Goal: Find specific page/section: Find specific page/section

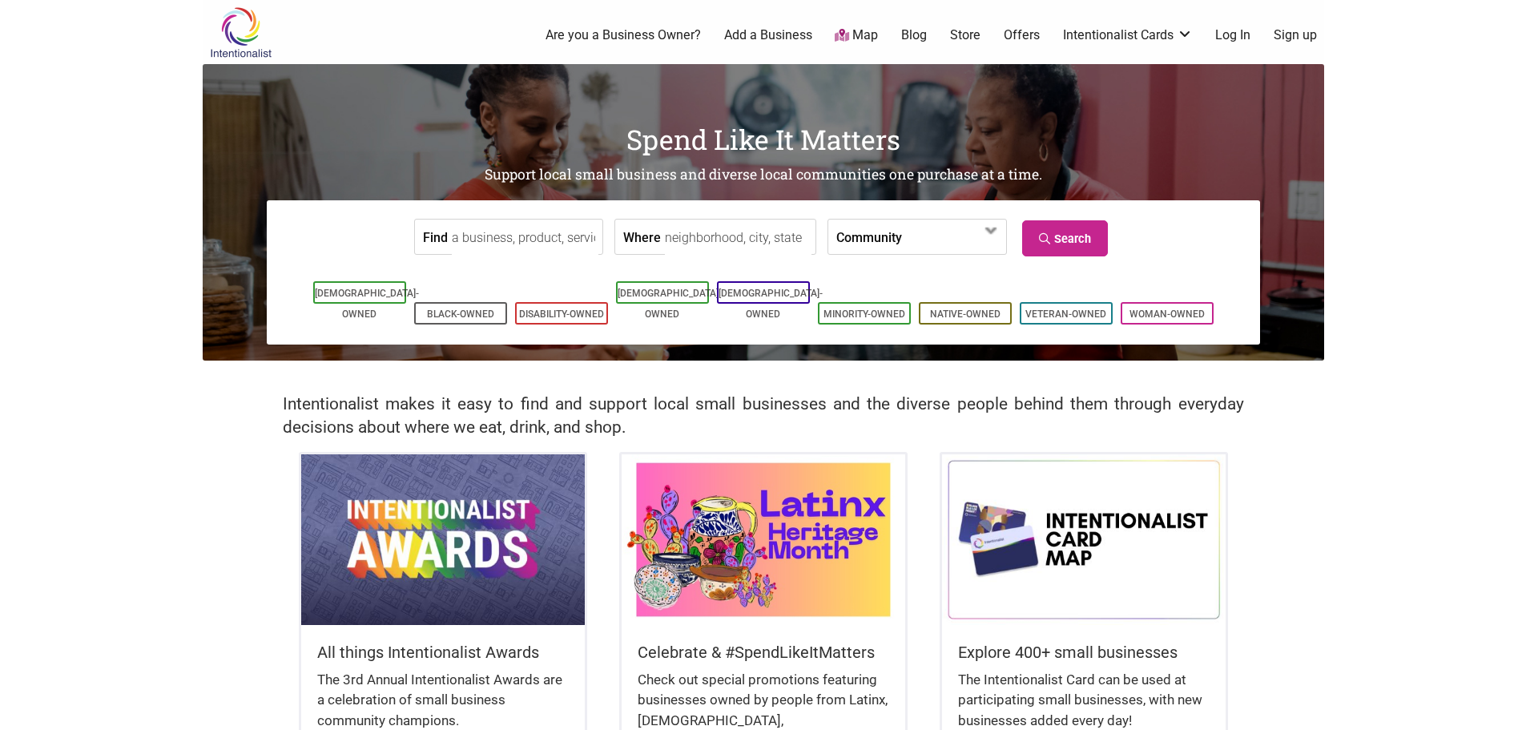
click at [665, 243] on input "Where" at bounding box center [738, 237] width 147 height 36
drag, startPoint x: 659, startPoint y: 243, endPoint x: 602, endPoint y: 227, distance: 59.3
click at [602, 227] on form "Find Where Community Asian-Owned Black-Owned Disability-Owned Family-Owned Lati…" at bounding box center [763, 236] width 969 height 49
type input "seattle, wa"
click at [1058, 248] on link "Search" at bounding box center [1065, 238] width 86 height 36
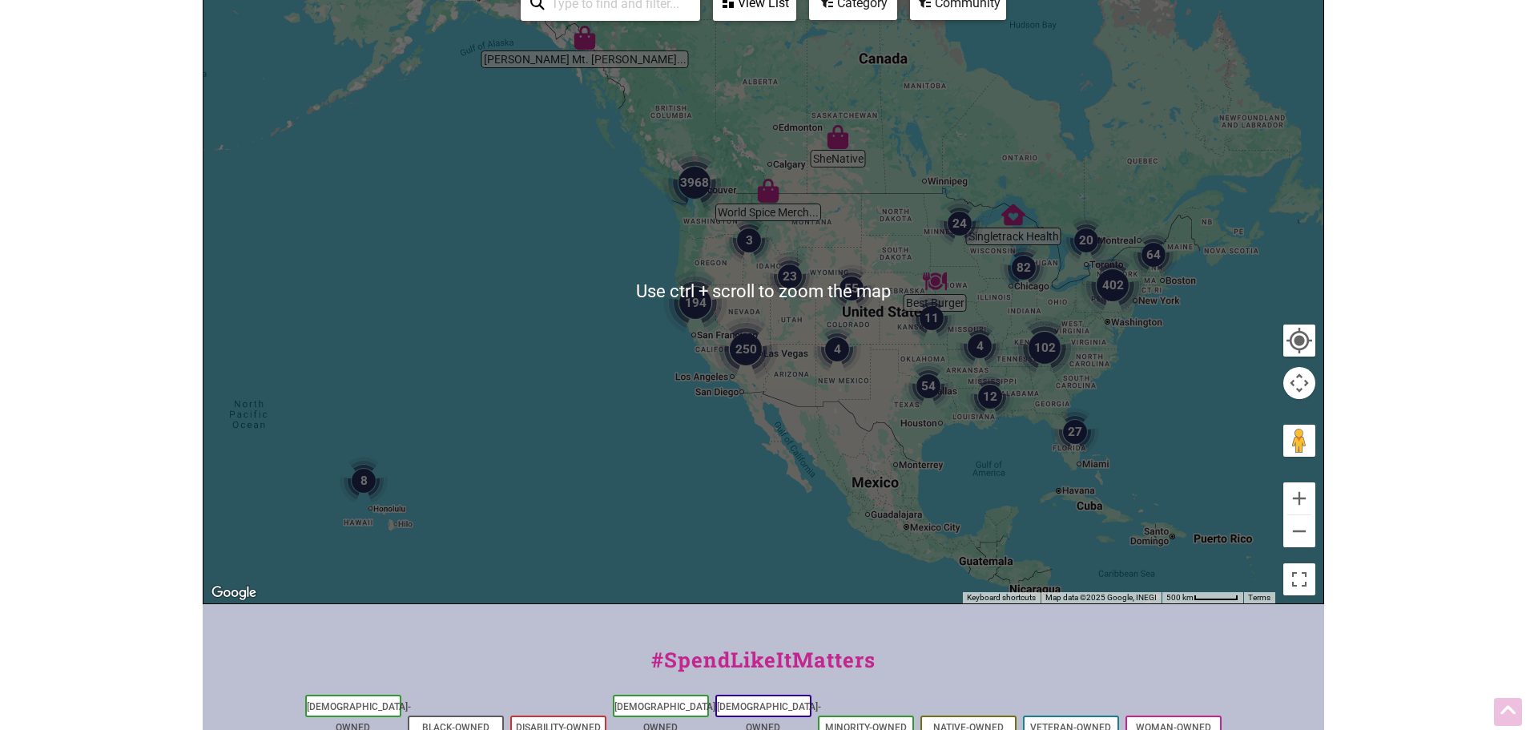
scroll to position [240, 0]
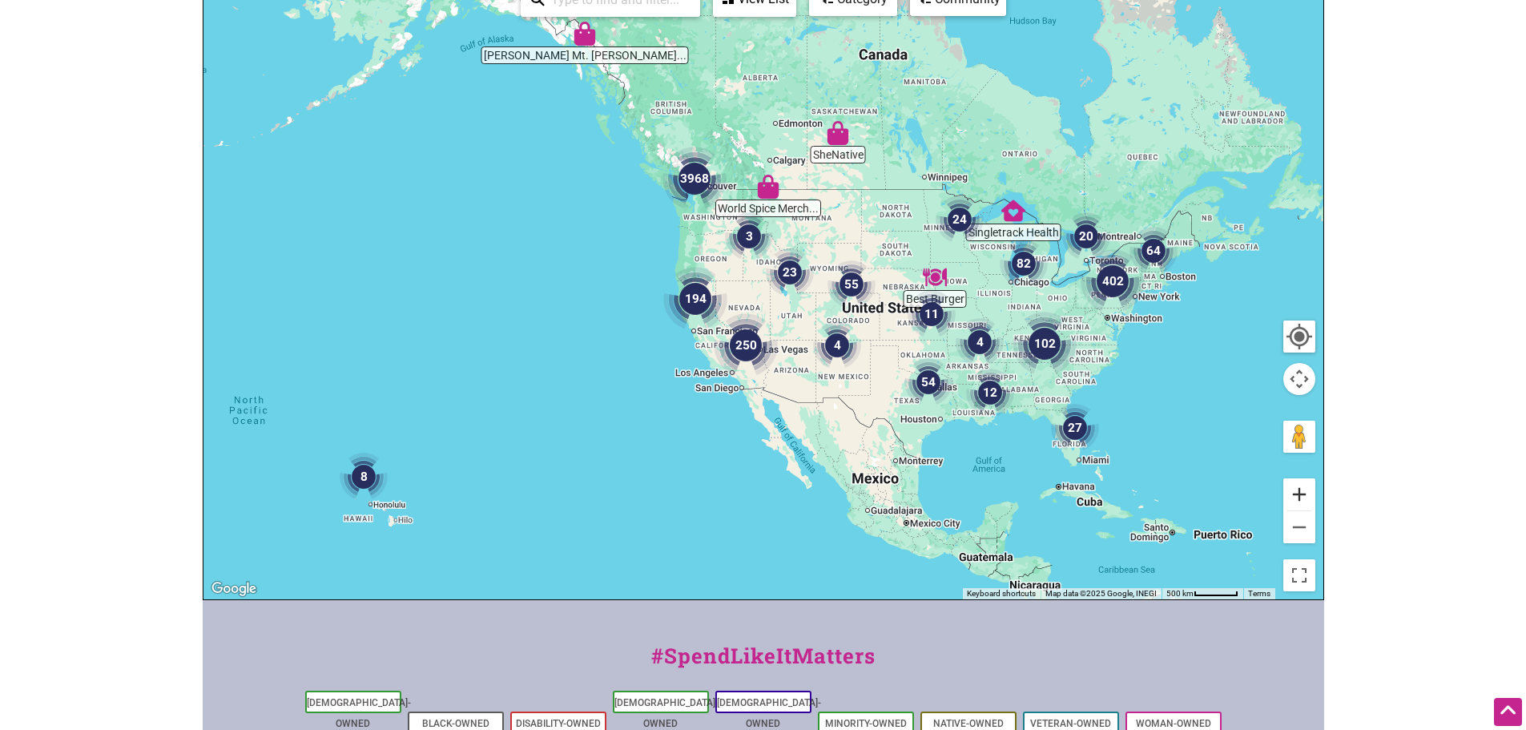
click at [1299, 492] on button "Zoom in" at bounding box center [1299, 494] width 32 height 32
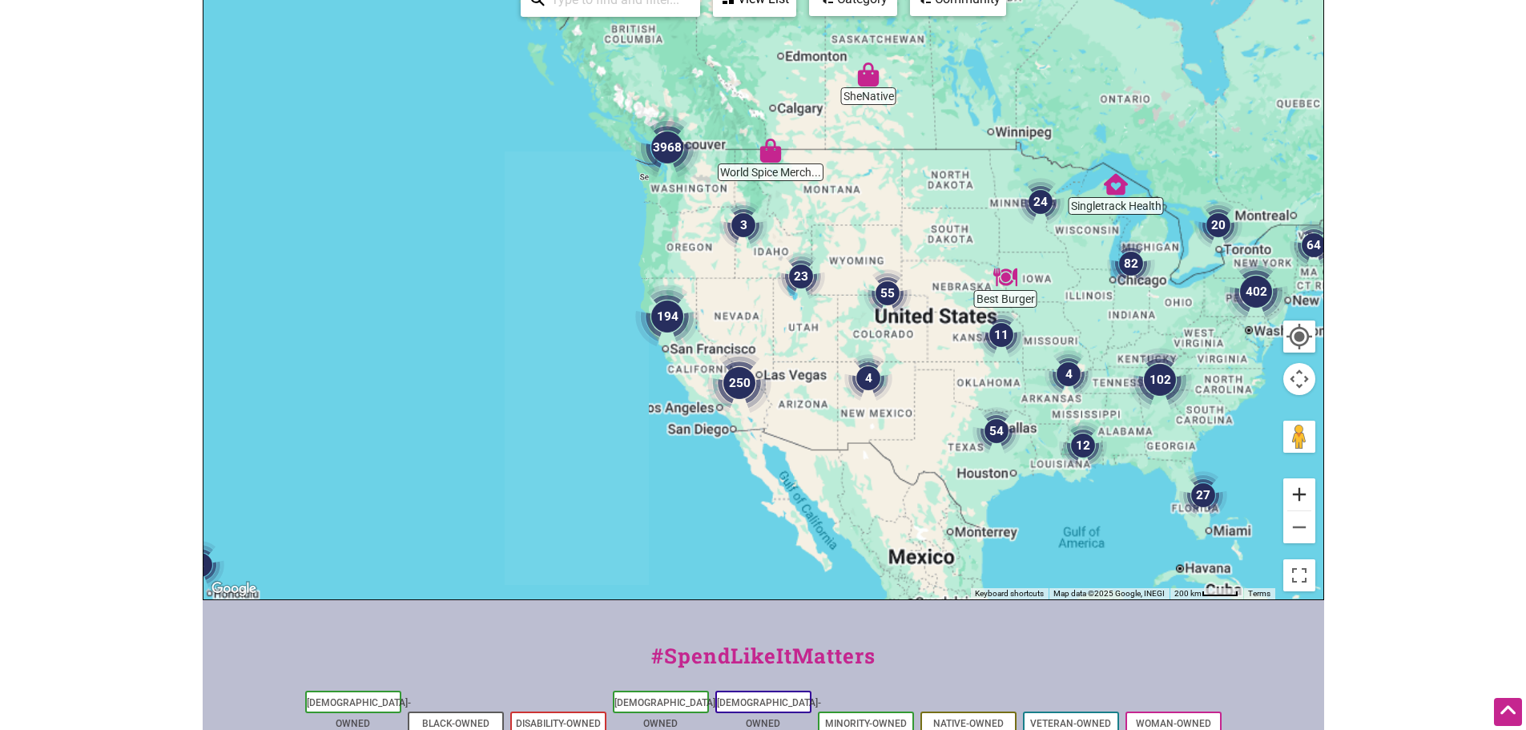
click at [1297, 489] on button "Zoom in" at bounding box center [1299, 494] width 32 height 32
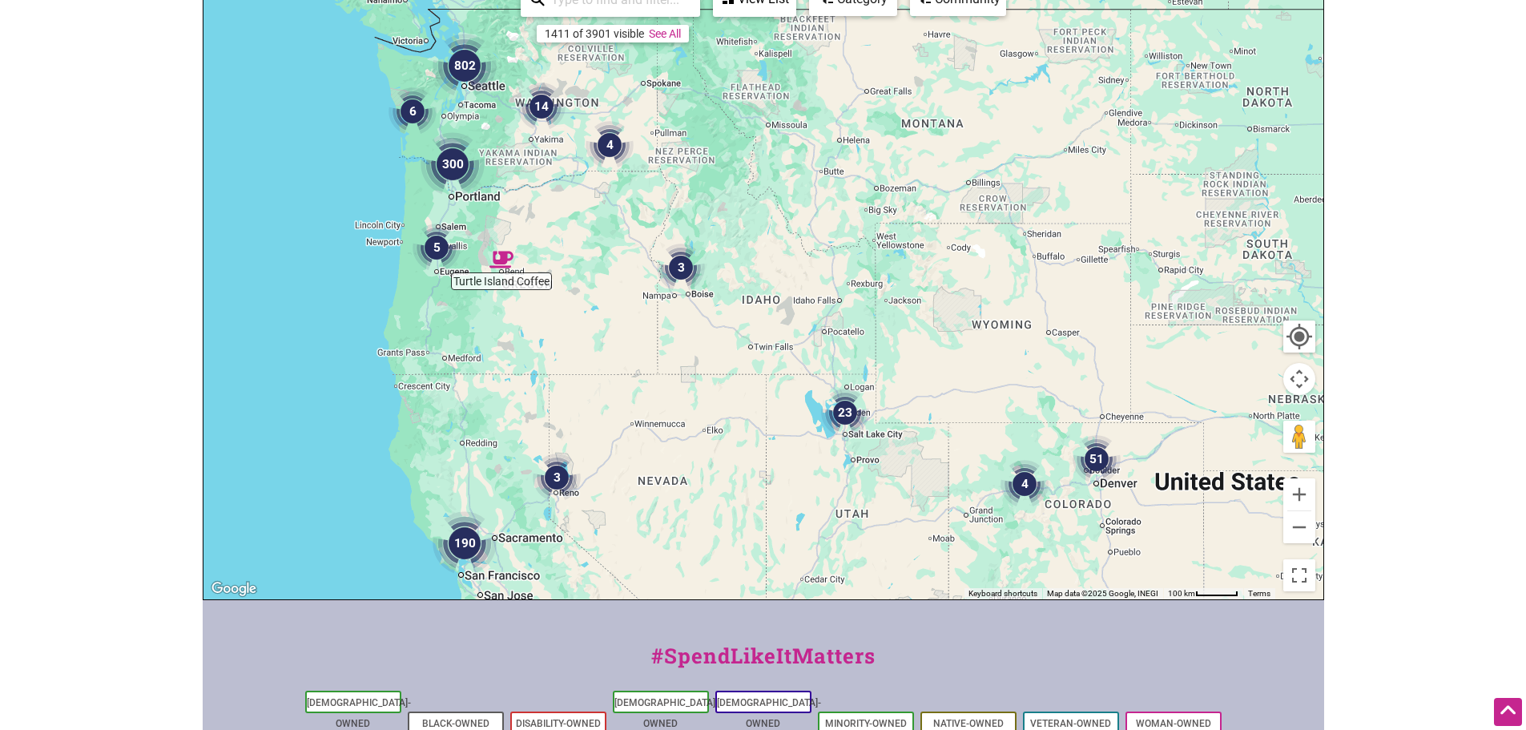
drag, startPoint x: 1024, startPoint y: 226, endPoint x: 1000, endPoint y: 343, distance: 119.4
click at [1000, 343] on div at bounding box center [763, 287] width 1120 height 623
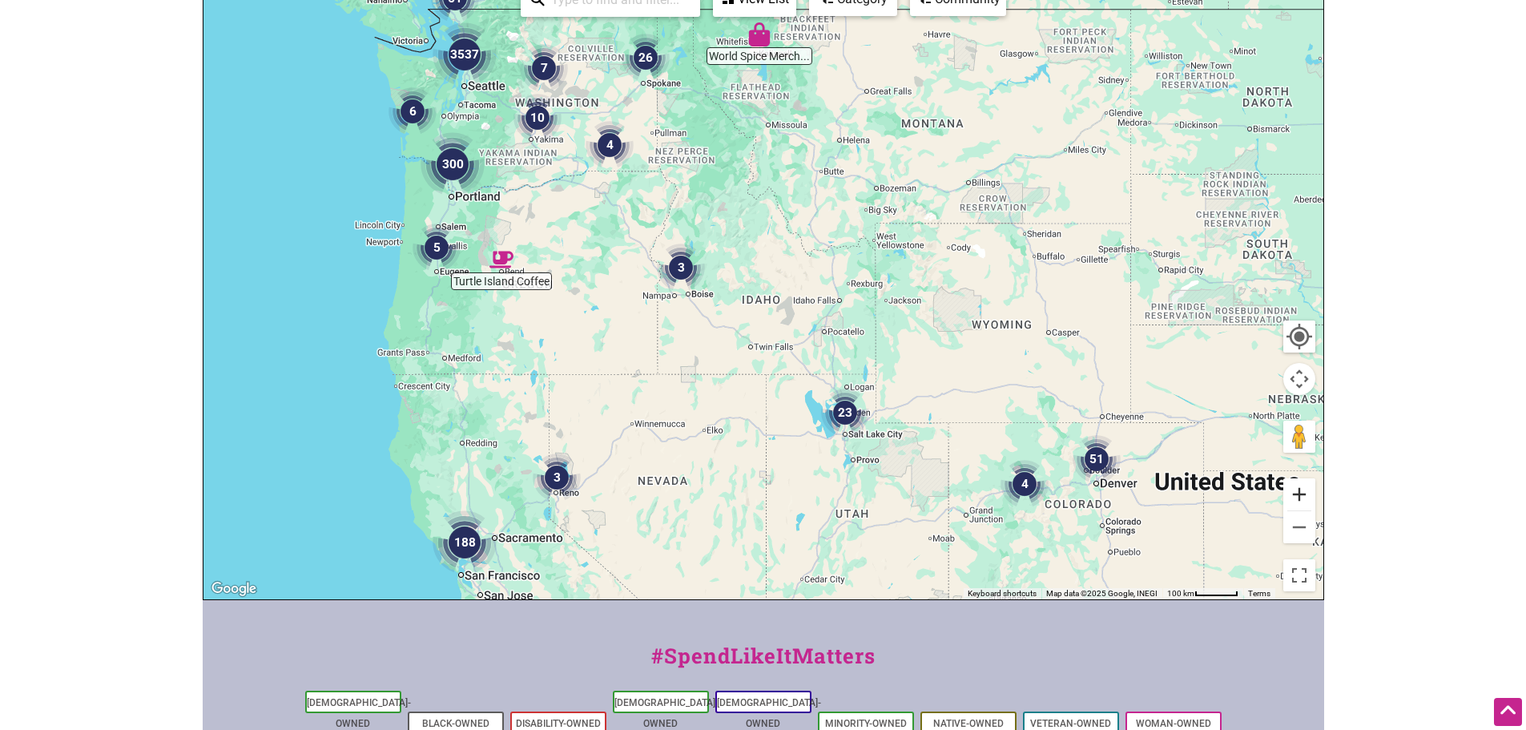
click at [1290, 490] on button "Zoom in" at bounding box center [1299, 494] width 32 height 32
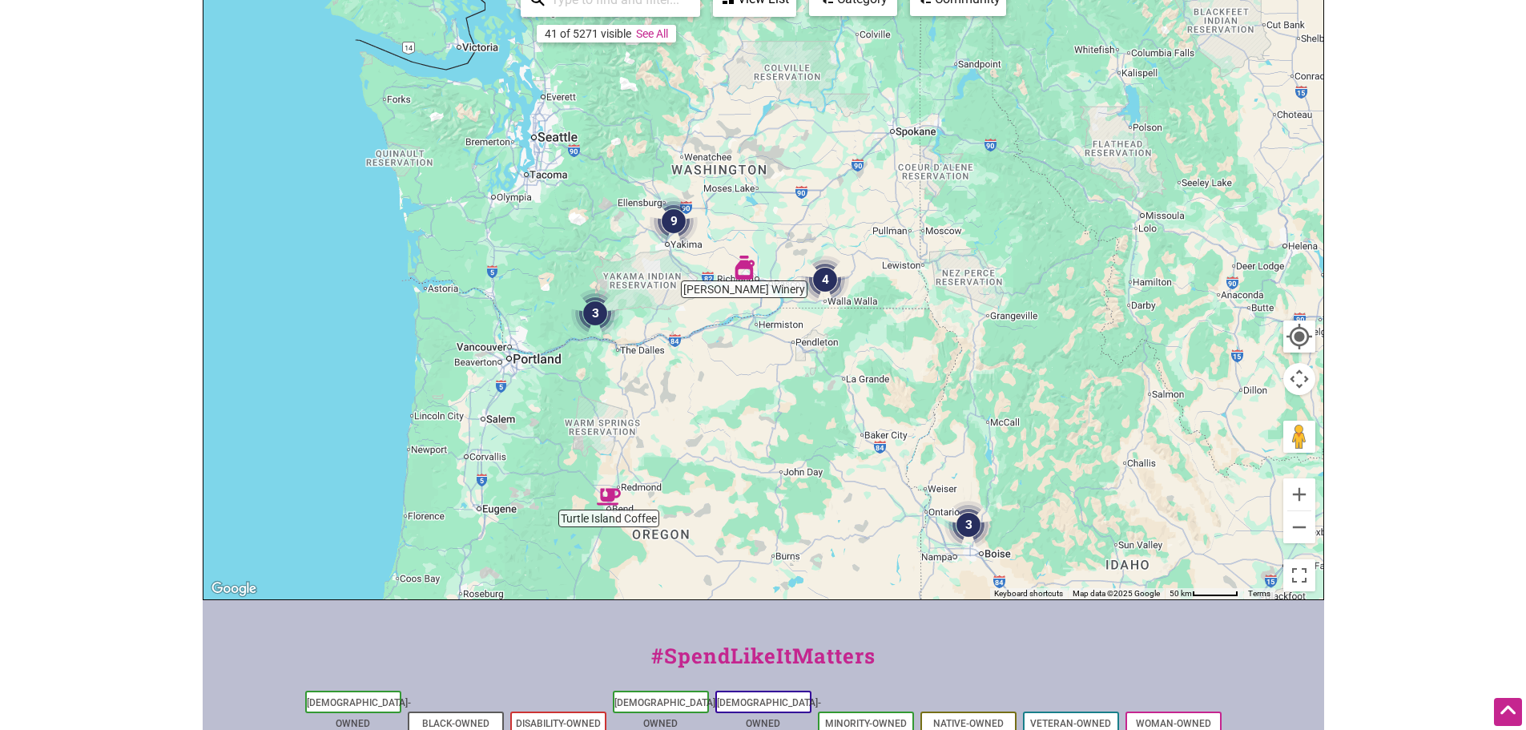
drag, startPoint x: 718, startPoint y: 198, endPoint x: 1108, endPoint y: 464, distance: 472.7
click at [1108, 464] on div at bounding box center [763, 287] width 1120 height 623
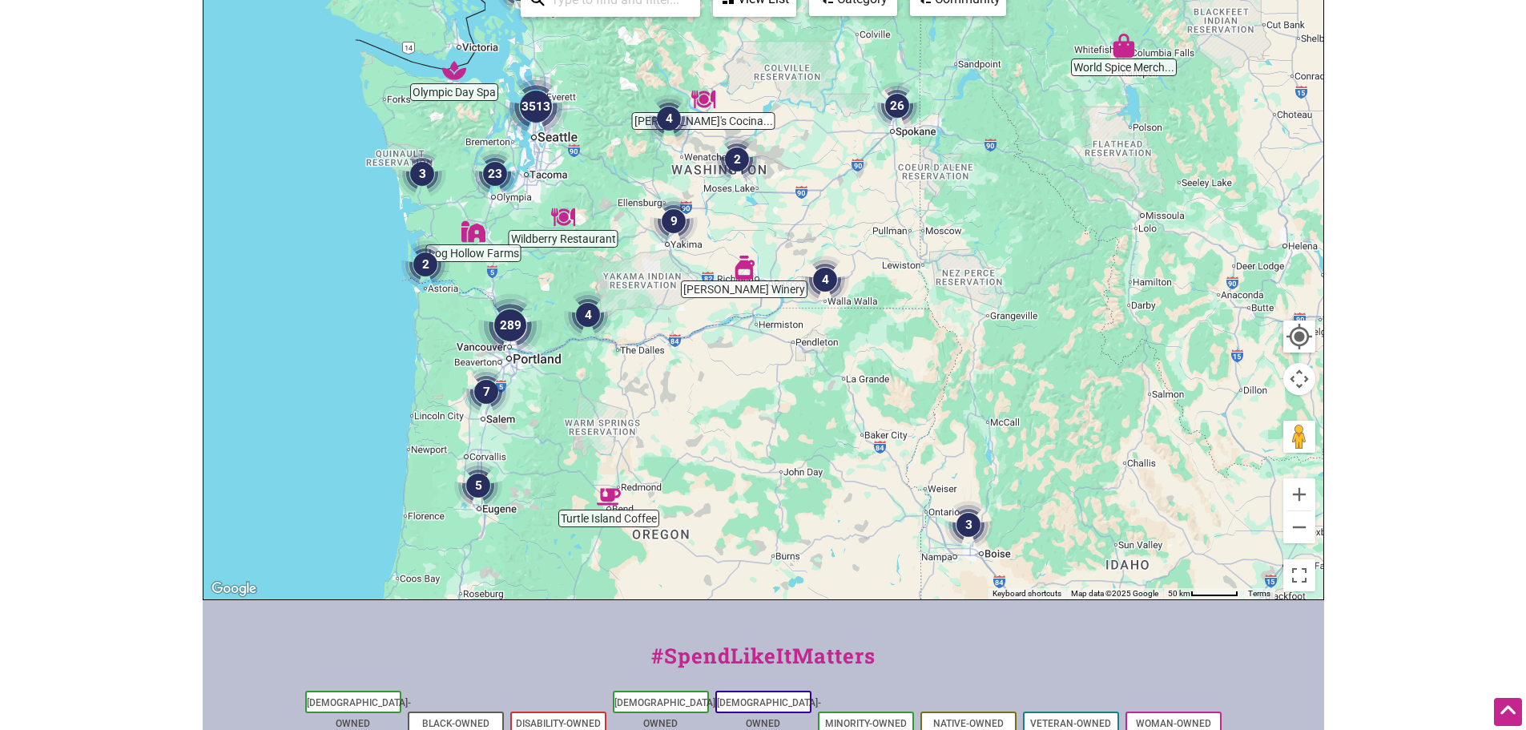
click at [533, 126] on img "3513" at bounding box center [536, 106] width 64 height 64
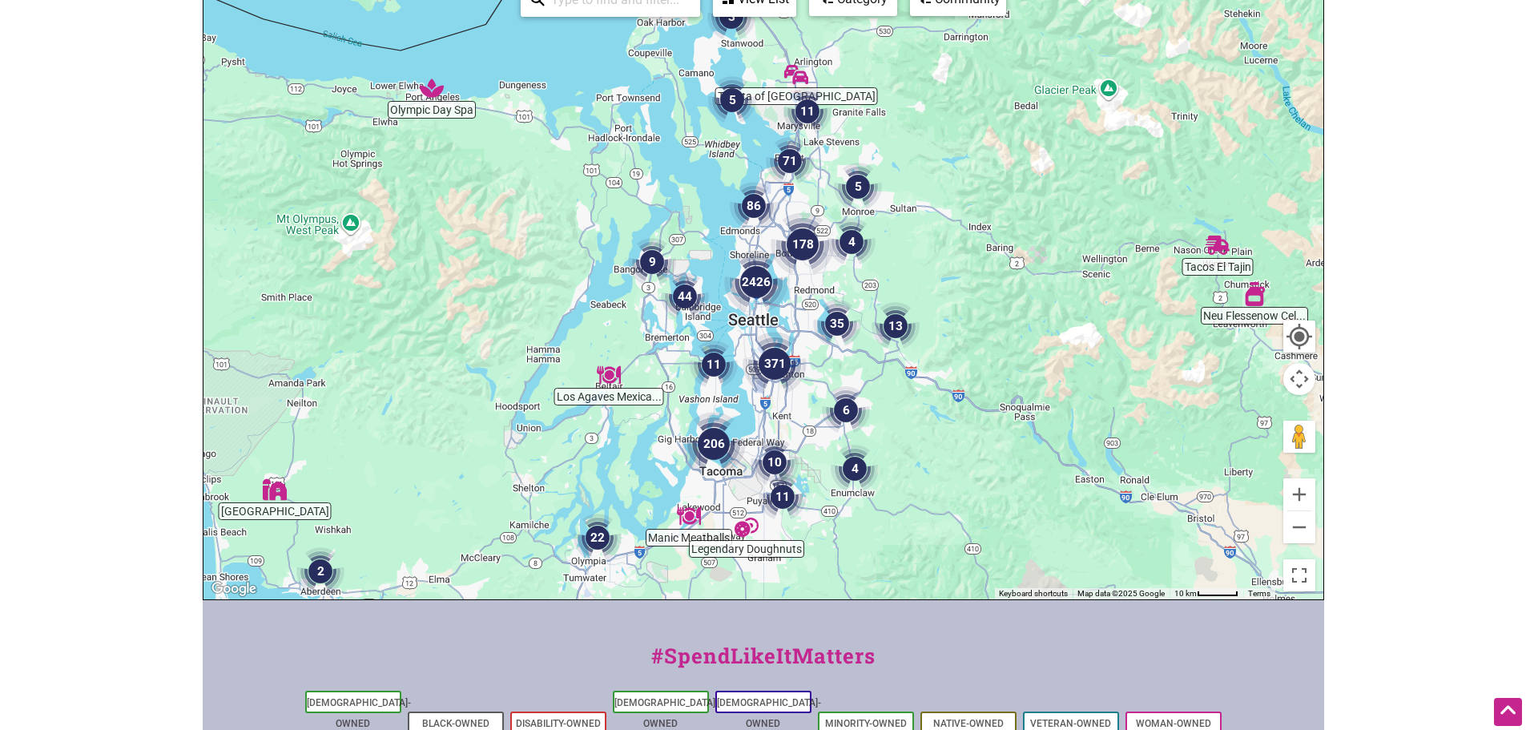
click at [753, 287] on img "2426" at bounding box center [756, 282] width 64 height 64
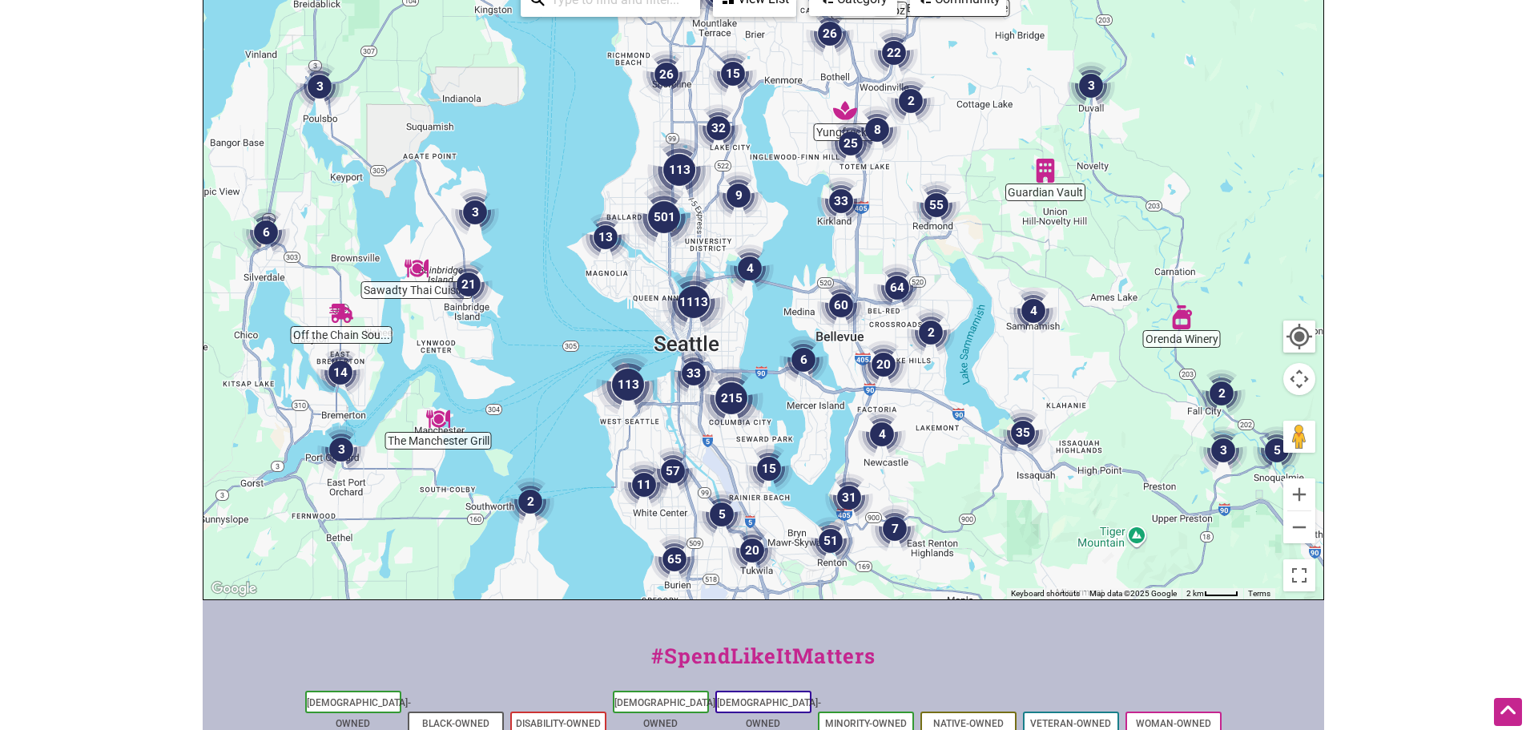
click at [696, 303] on img "1113" at bounding box center [693, 302] width 64 height 64
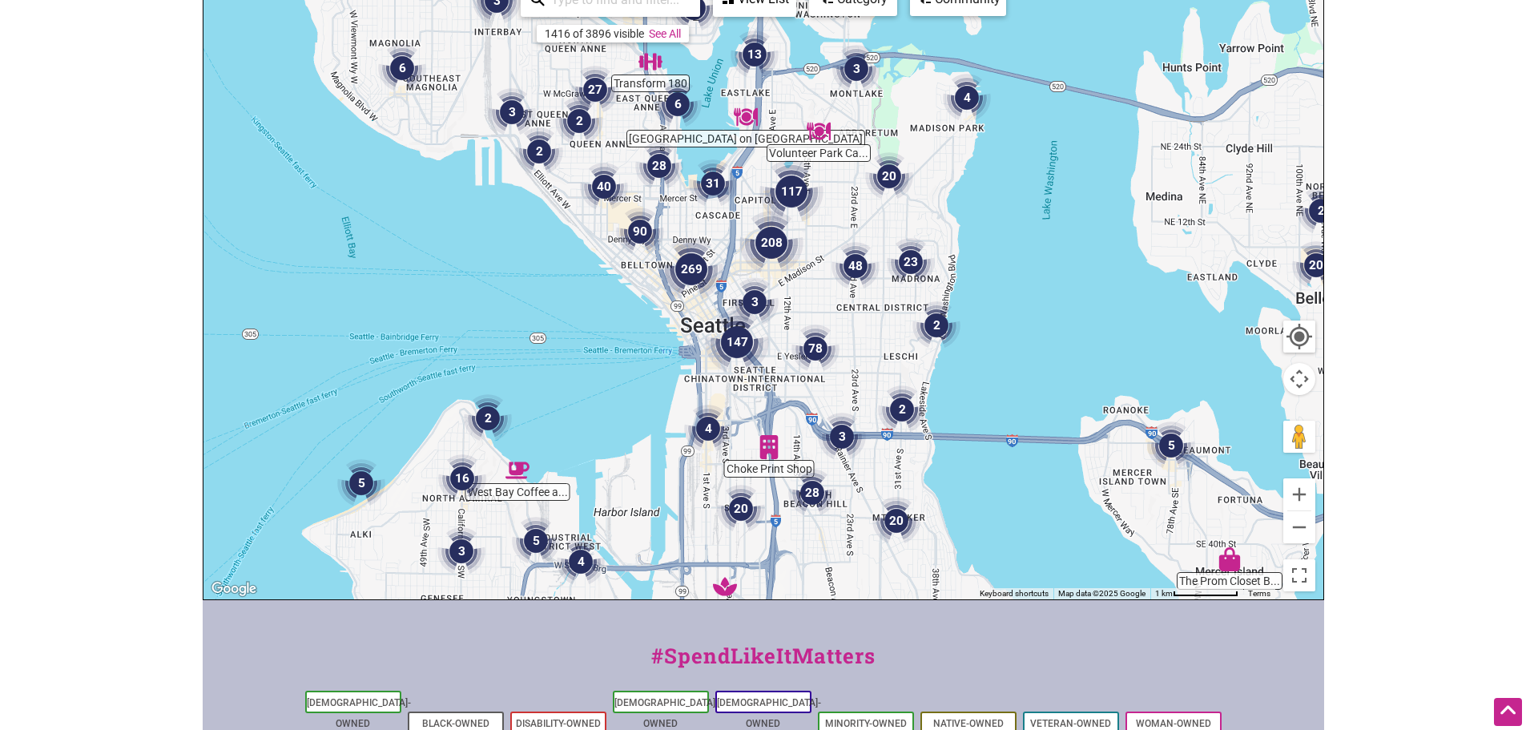
click at [740, 329] on img "147" at bounding box center [737, 342] width 64 height 64
